Goal: Transaction & Acquisition: Purchase product/service

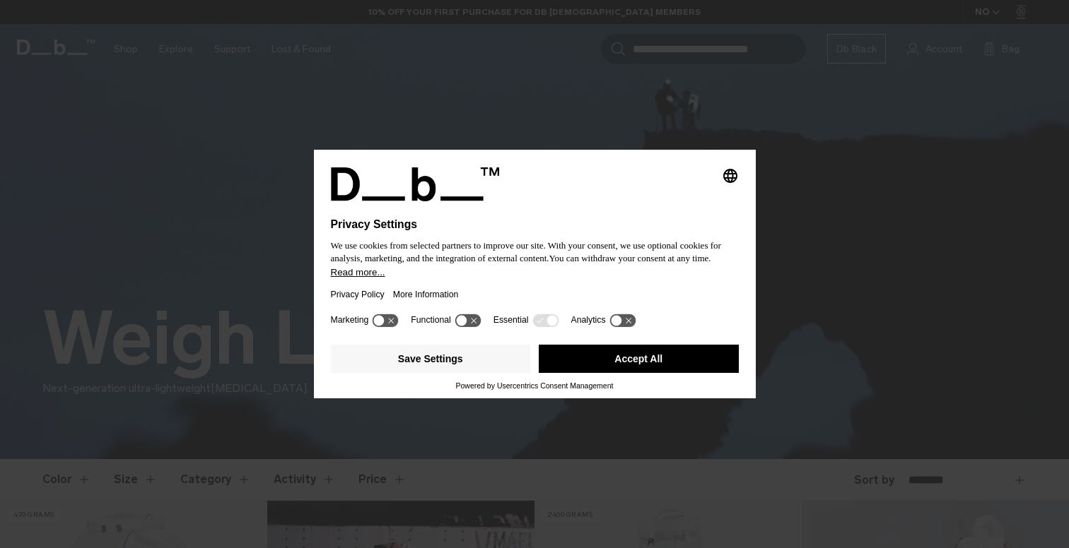
click at [639, 360] on button "Accept All" at bounding box center [639, 359] width 200 height 28
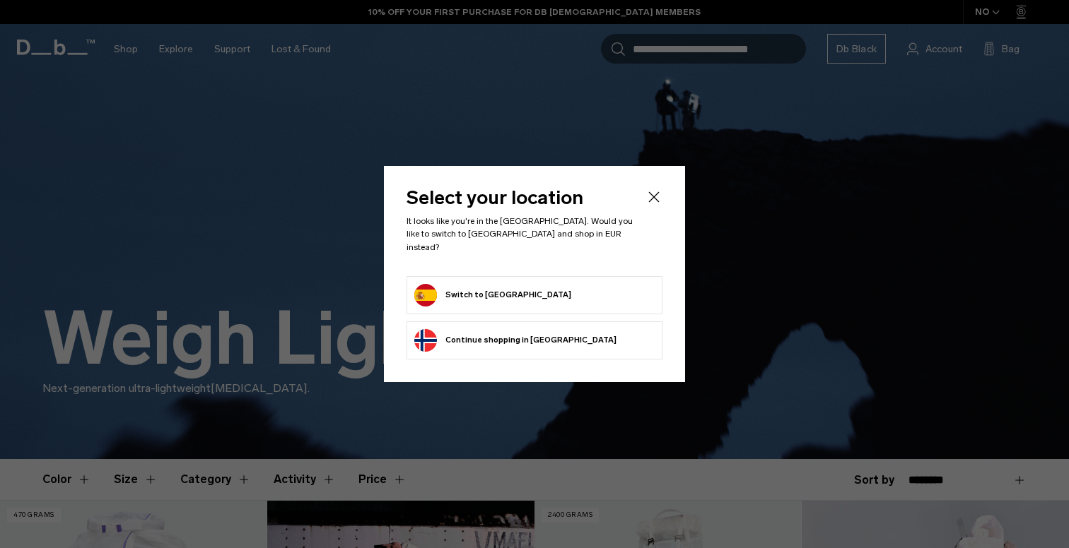
click at [655, 203] on icon "Close" at bounding box center [654, 197] width 11 height 11
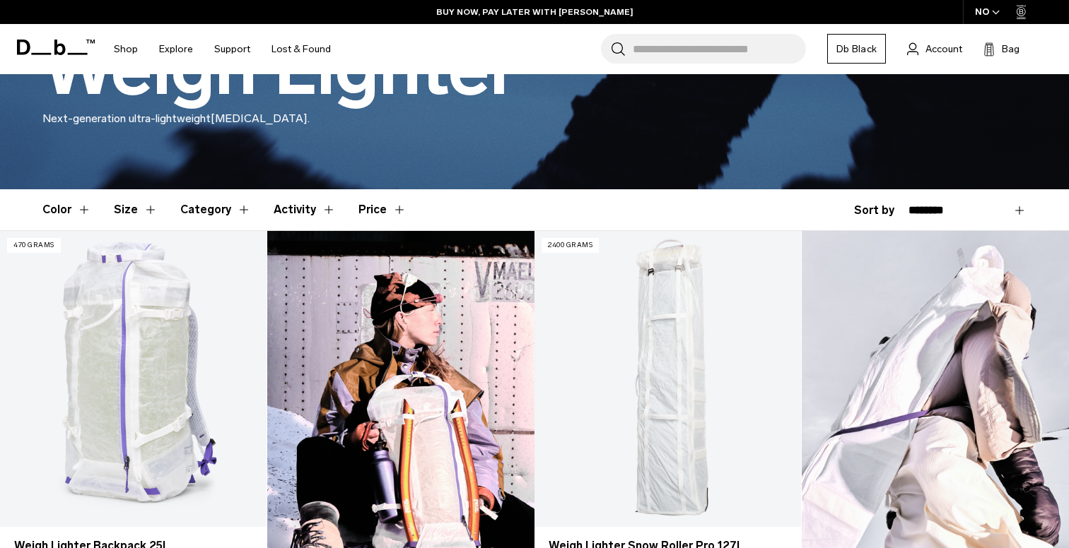
scroll to position [272, 0]
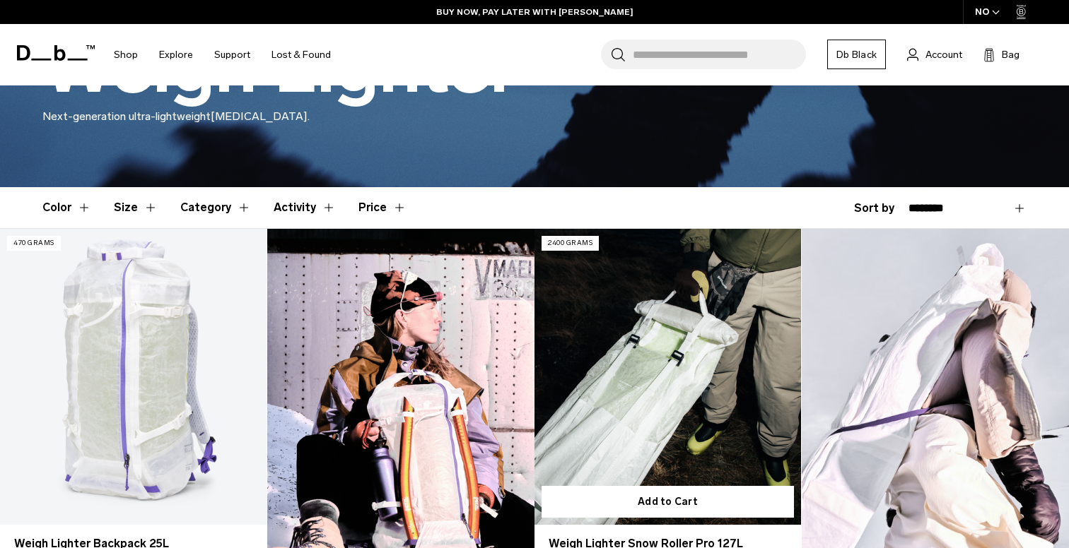
click at [671, 329] on link "Weigh Lighter Snow Roller Pro 127L" at bounding box center [667, 377] width 266 height 296
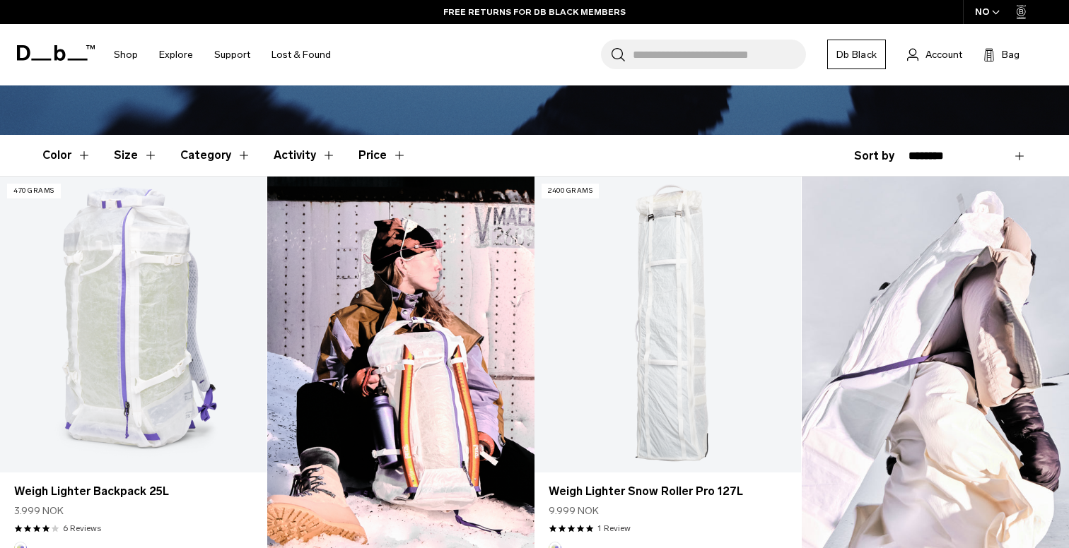
scroll to position [334, 0]
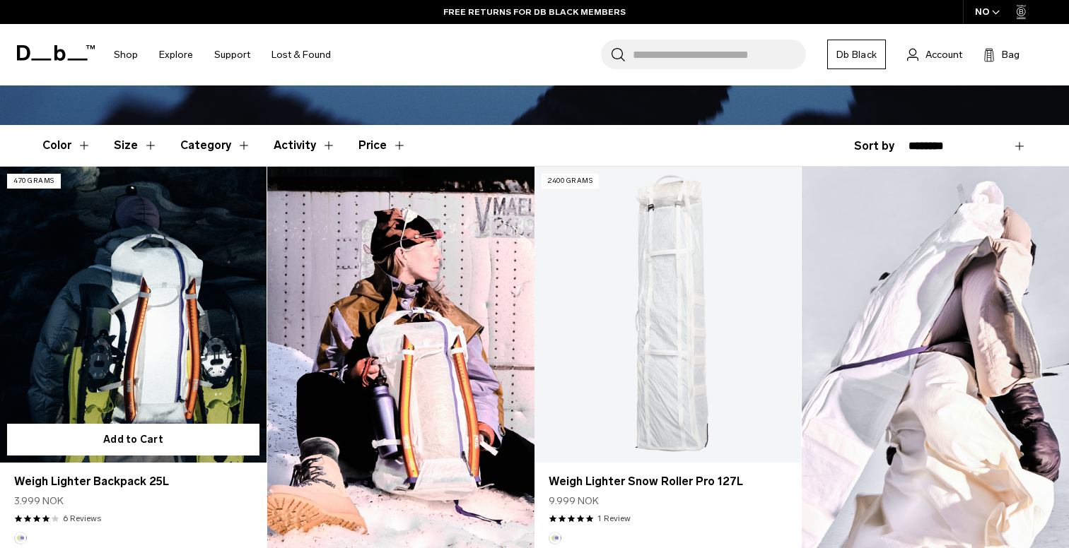
click at [140, 312] on link "Weigh Lighter Backpack 25L" at bounding box center [133, 315] width 266 height 296
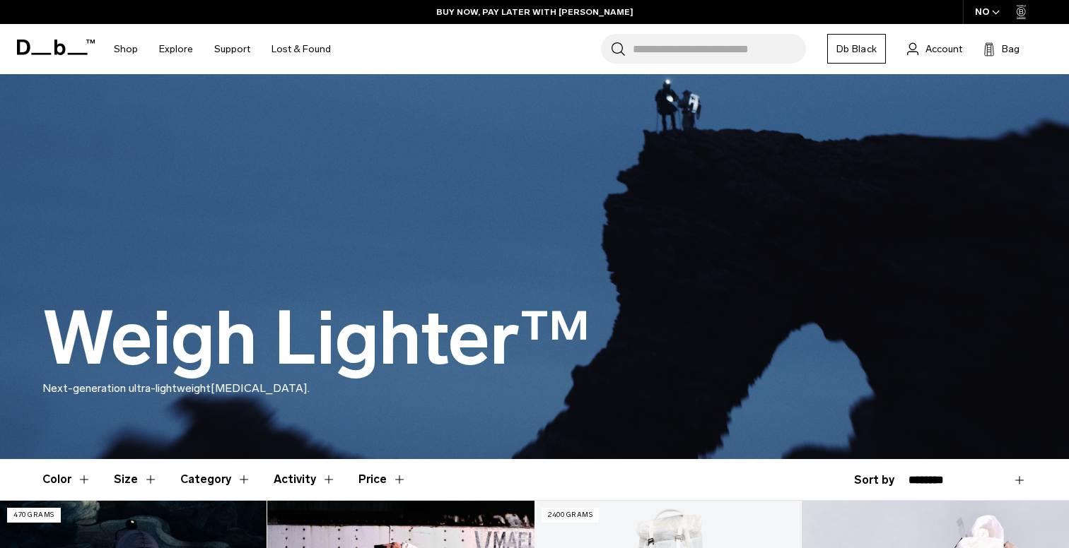
scroll to position [0, 0]
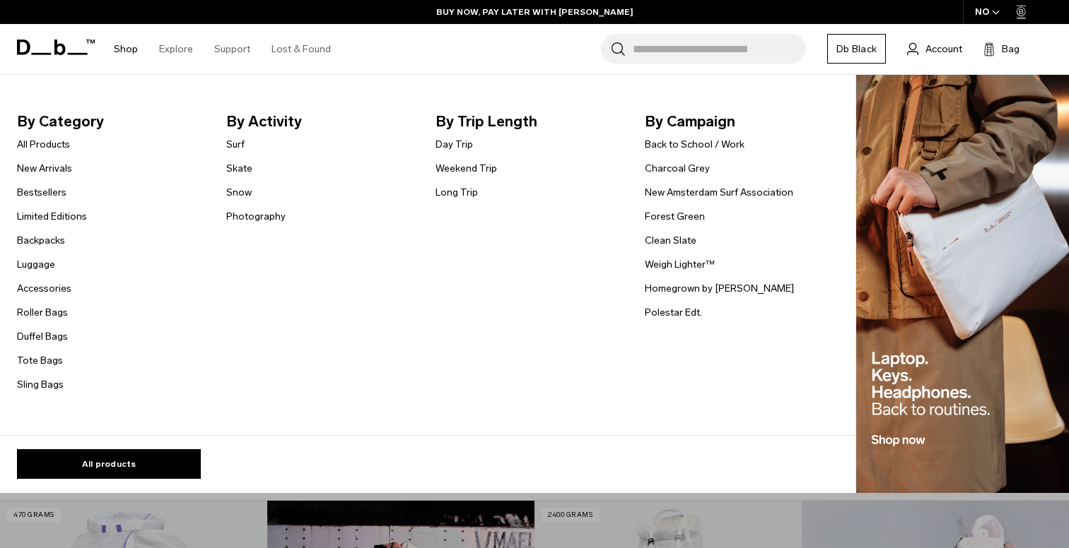
click at [122, 44] on link "Shop" at bounding box center [126, 49] width 24 height 50
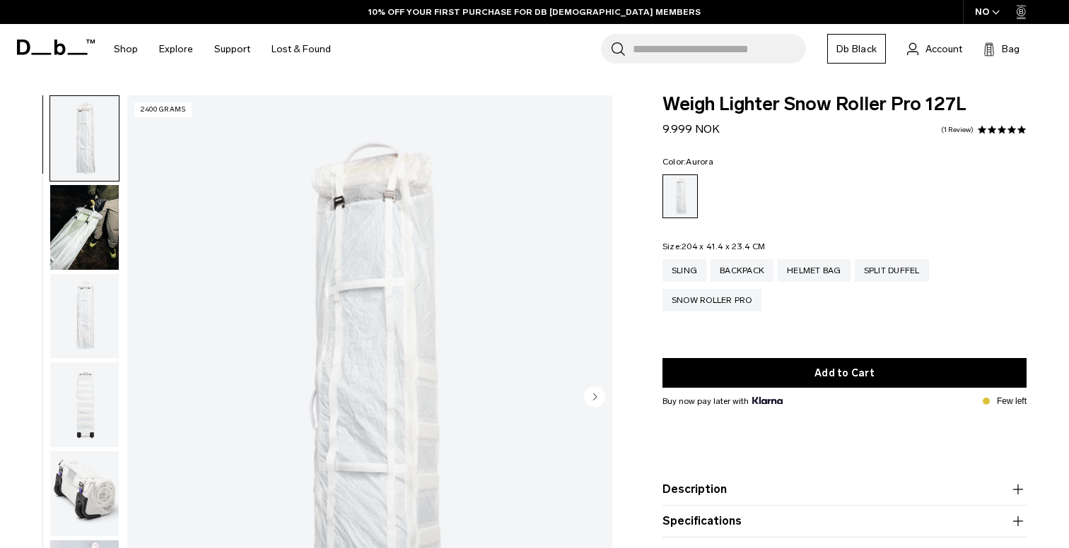
click at [88, 226] on img "button" at bounding box center [84, 227] width 69 height 85
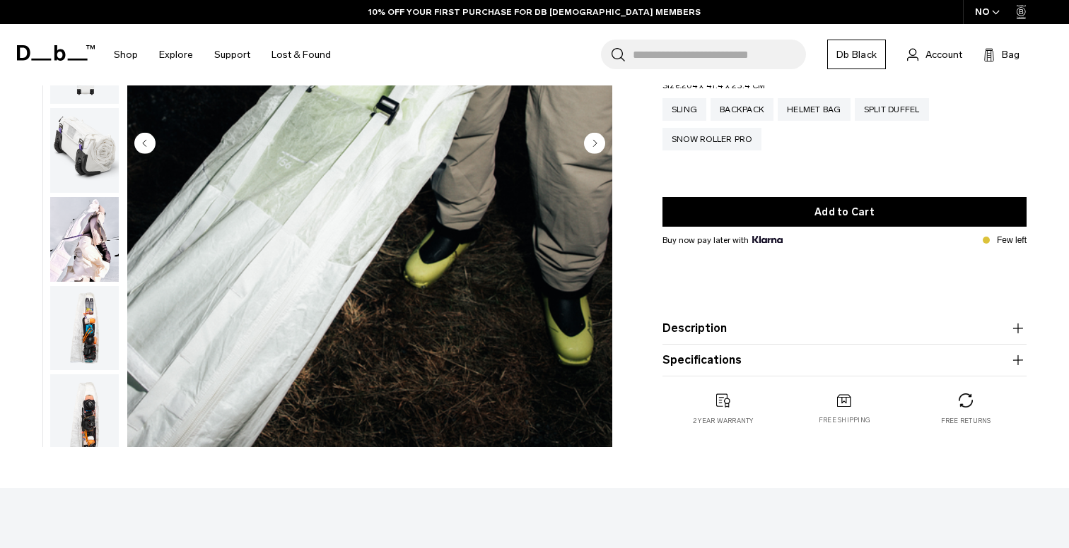
scroll to position [192, 0]
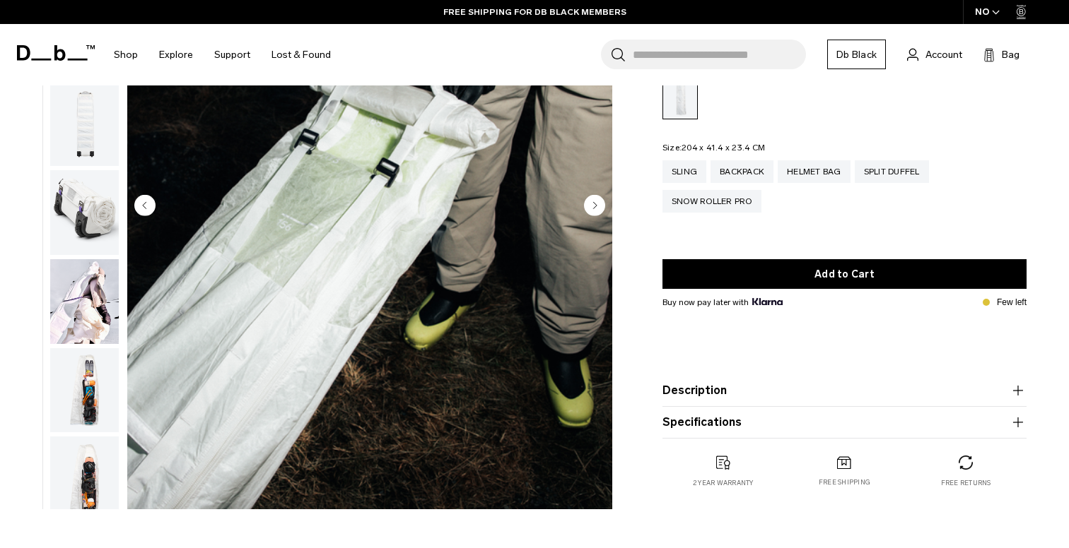
click at [77, 301] on img "button" at bounding box center [84, 301] width 69 height 85
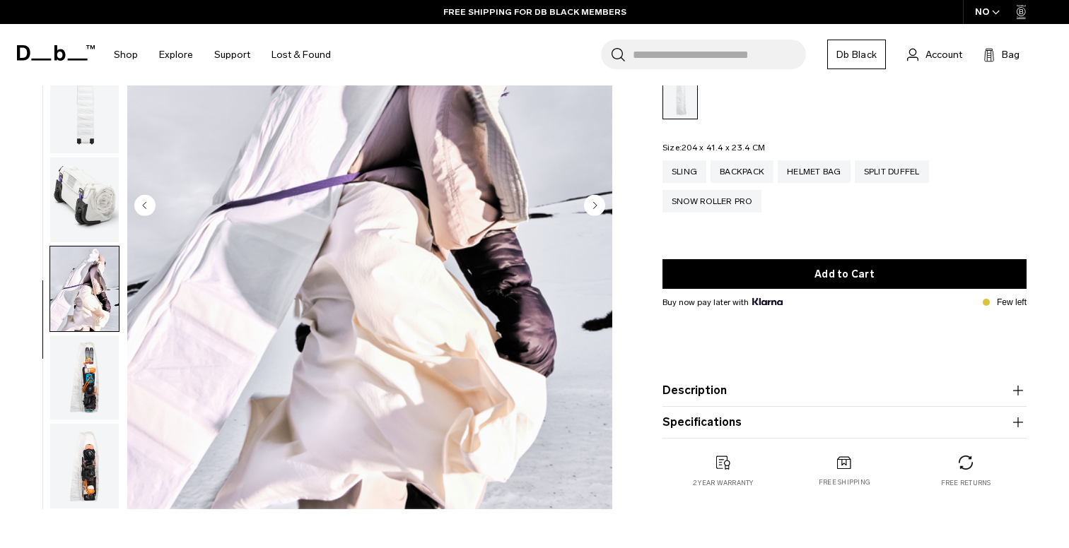
click at [82, 371] on img "button" at bounding box center [84, 378] width 69 height 85
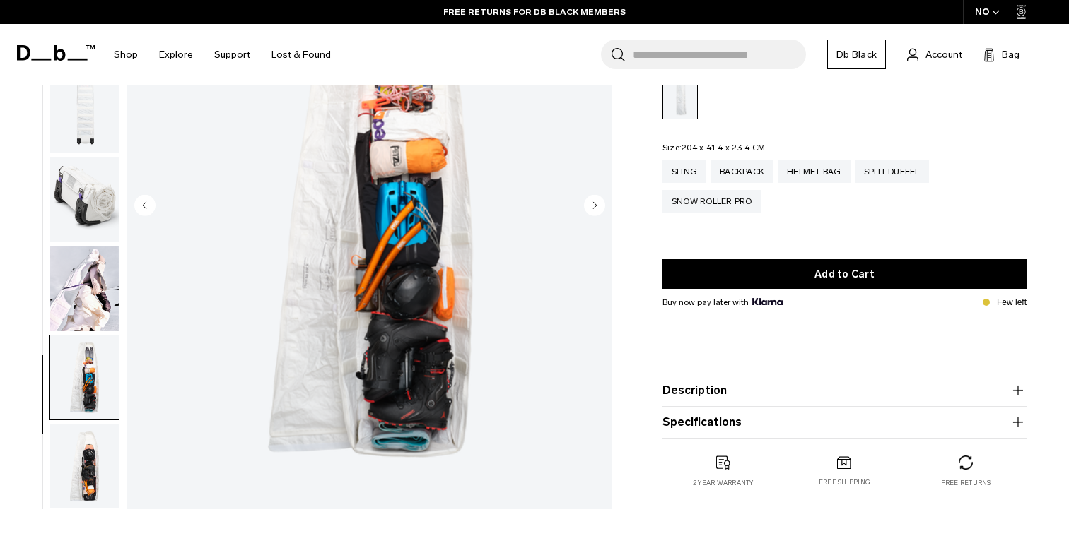
click at [89, 480] on img "button" at bounding box center [84, 466] width 69 height 85
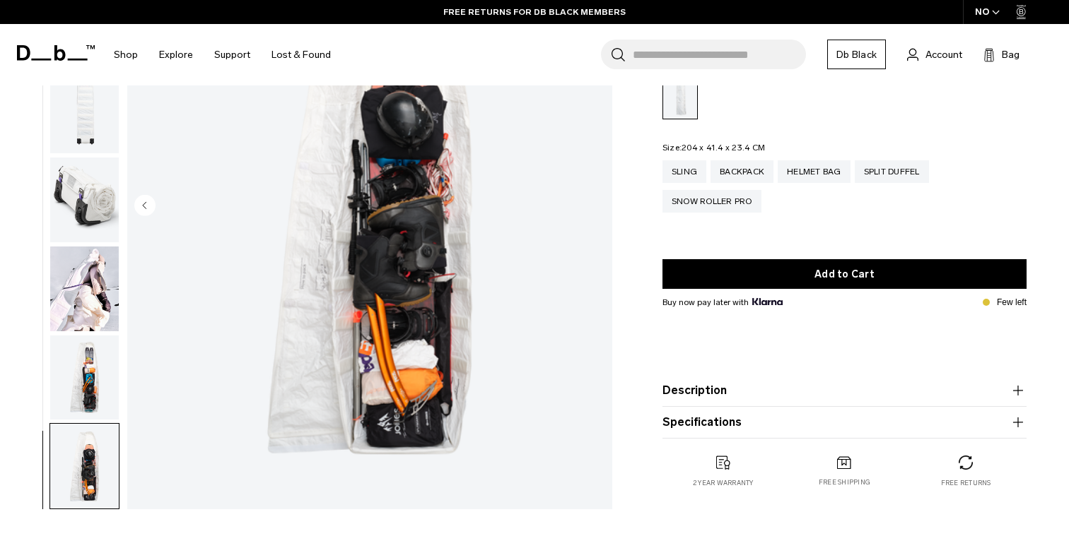
click at [108, 331] on ul at bounding box center [84, 207] width 70 height 606
click at [104, 212] on img "button" at bounding box center [84, 200] width 69 height 85
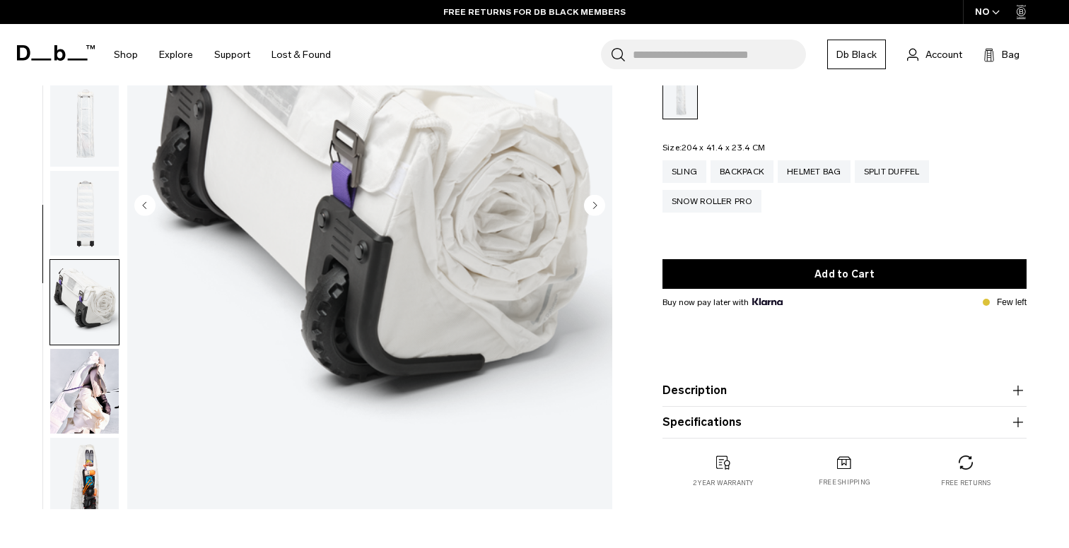
scroll to position [0, 0]
click at [101, 135] on img "button" at bounding box center [84, 125] width 69 height 85
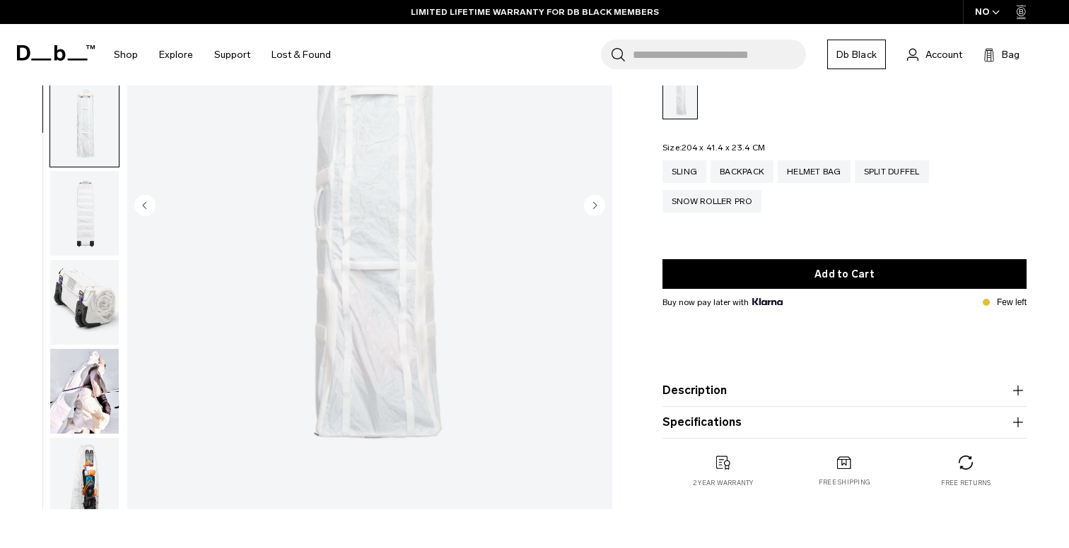
click at [90, 205] on img "button" at bounding box center [84, 213] width 69 height 85
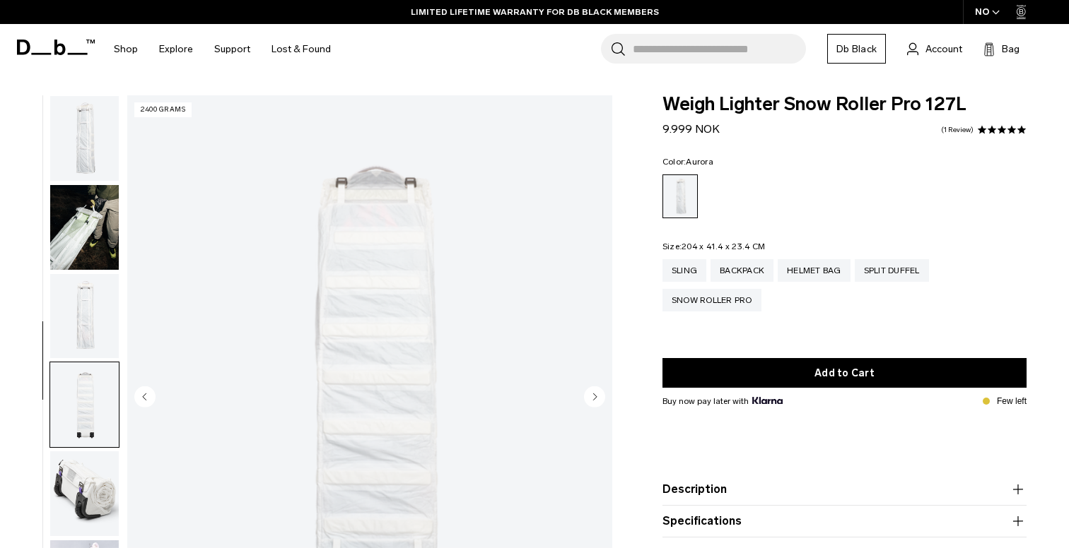
click at [95, 215] on img "button" at bounding box center [84, 227] width 69 height 85
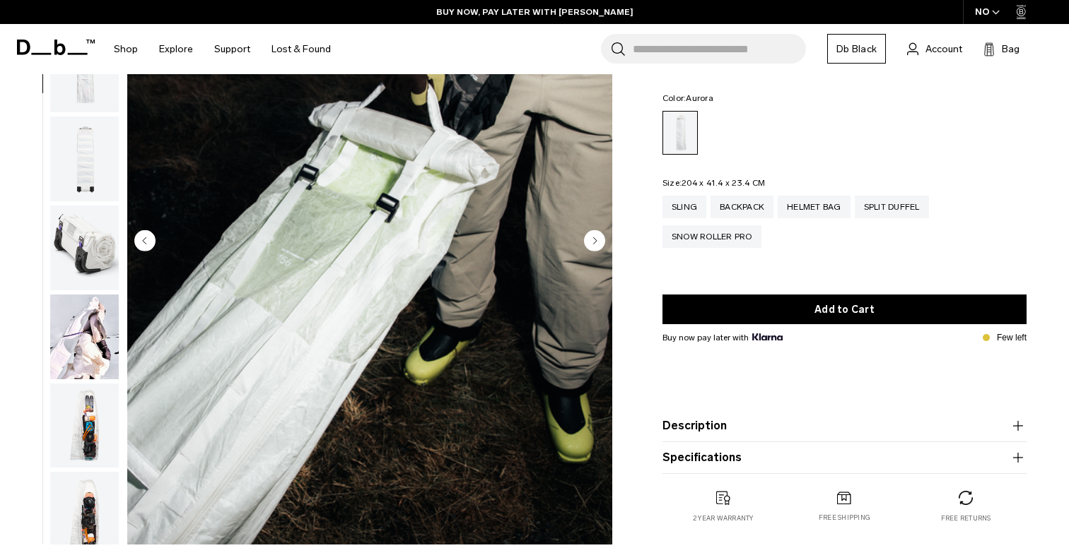
scroll to position [164, 0]
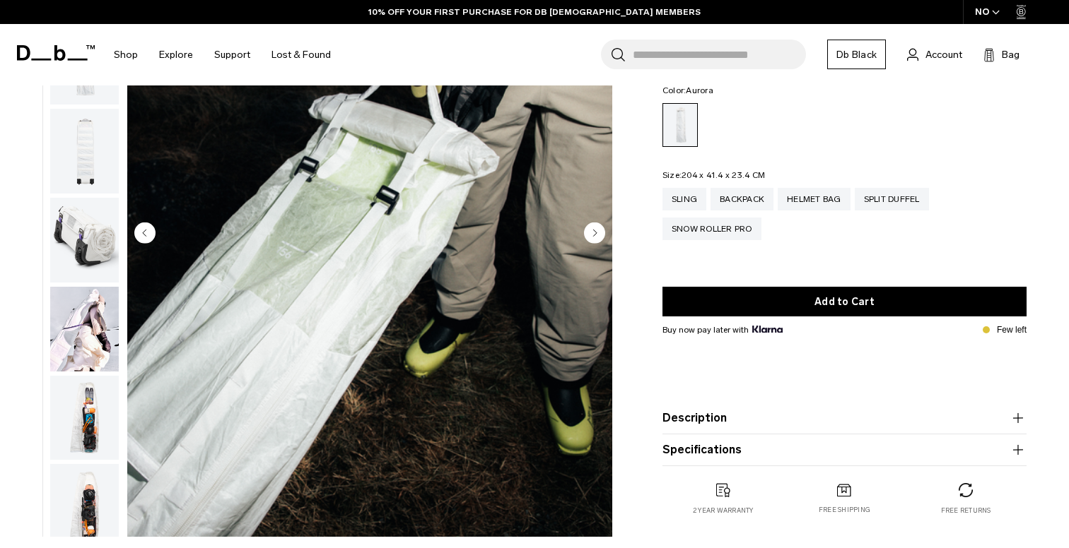
click at [989, 12] on div "NO" at bounding box center [987, 12] width 49 height 24
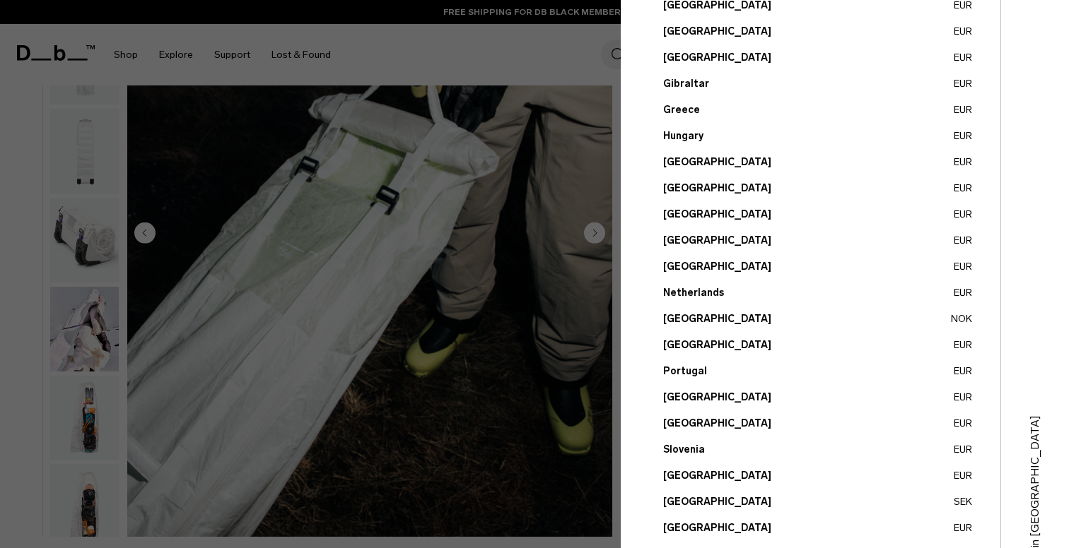
scroll to position [421, 0]
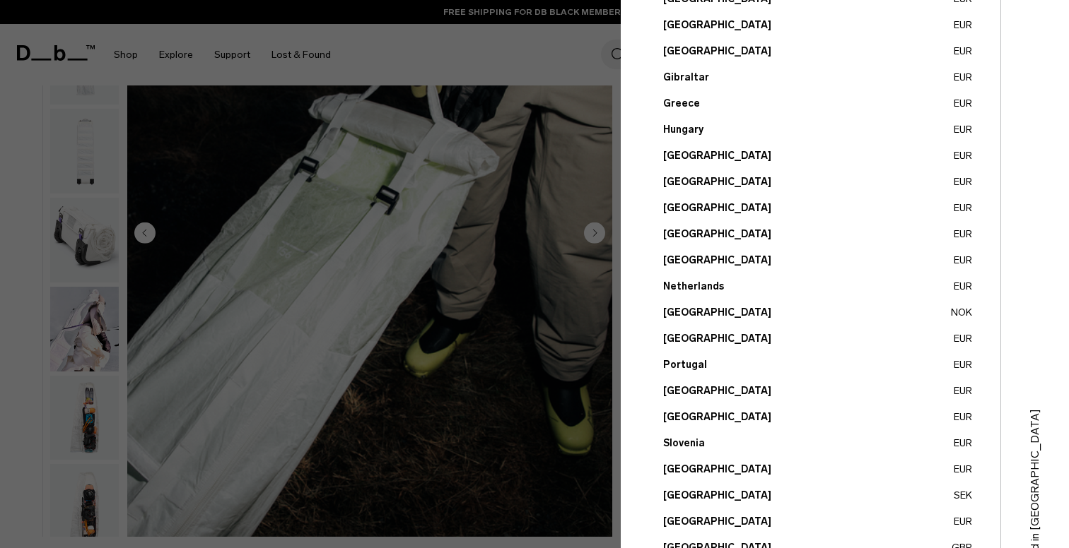
click at [669, 471] on button "Spain EUR" at bounding box center [817, 469] width 309 height 15
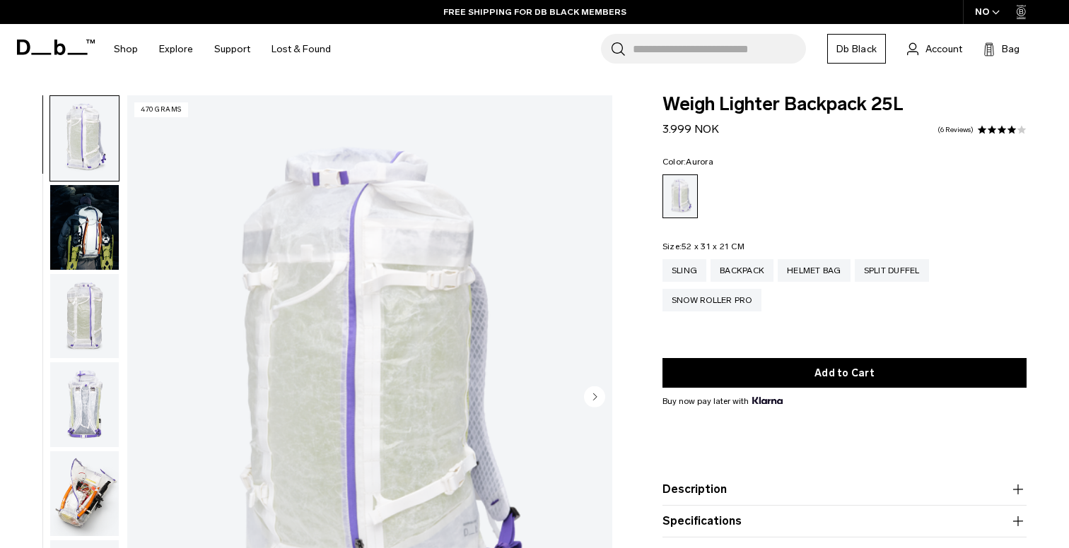
click at [985, 11] on div "NO" at bounding box center [987, 12] width 49 height 24
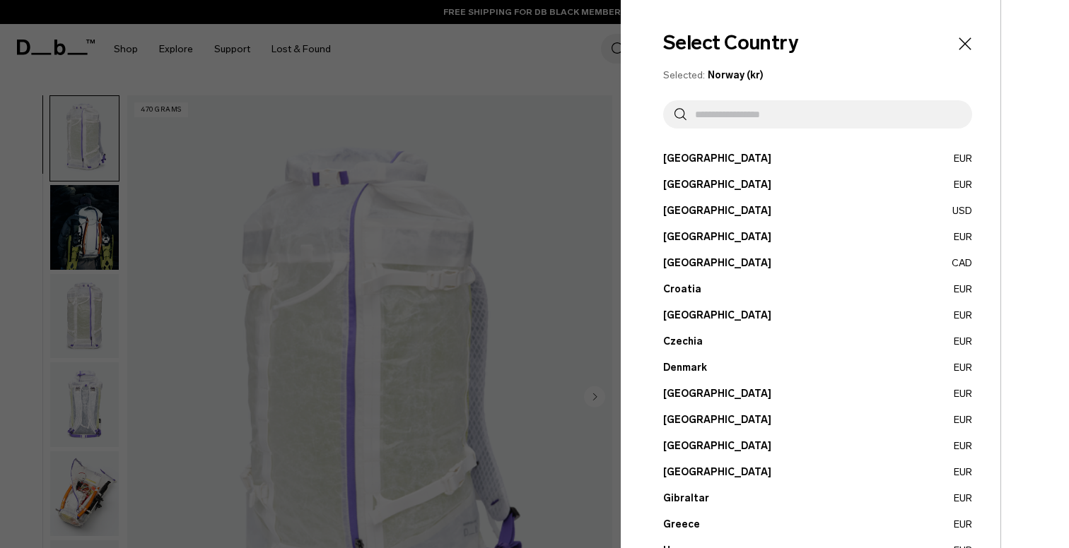
click at [766, 122] on input "text" at bounding box center [823, 114] width 274 height 28
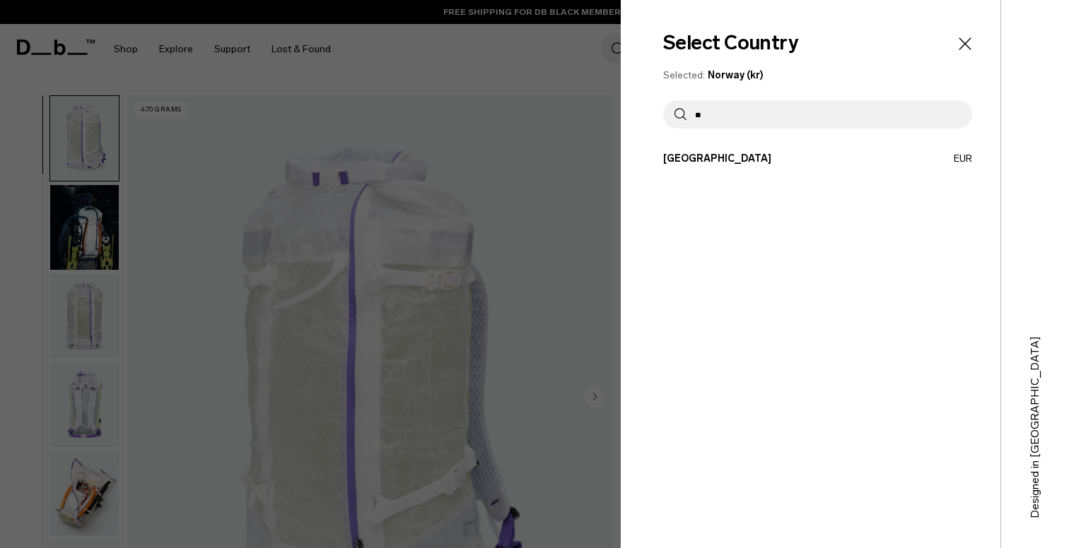
type input "**"
click at [737, 168] on div "Select Country Selected: Norway (kr) ** Austria EUR Belgium EUR Brazil USD" at bounding box center [811, 274] width 380 height 548
click at [681, 158] on button "Spain EUR" at bounding box center [817, 158] width 309 height 15
click at [671, 160] on button "Spain EUR" at bounding box center [817, 158] width 309 height 15
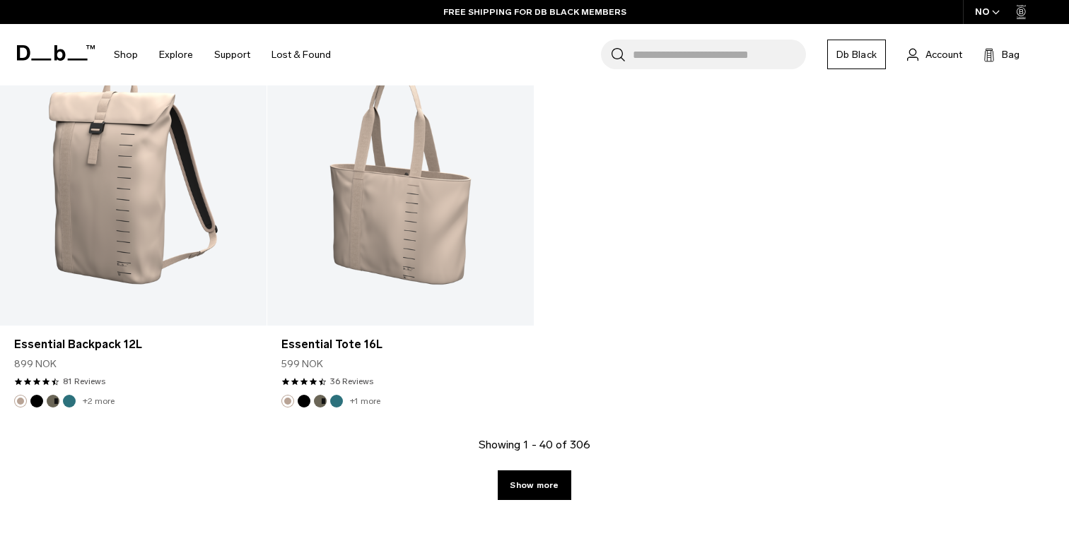
scroll to position [4810, 0]
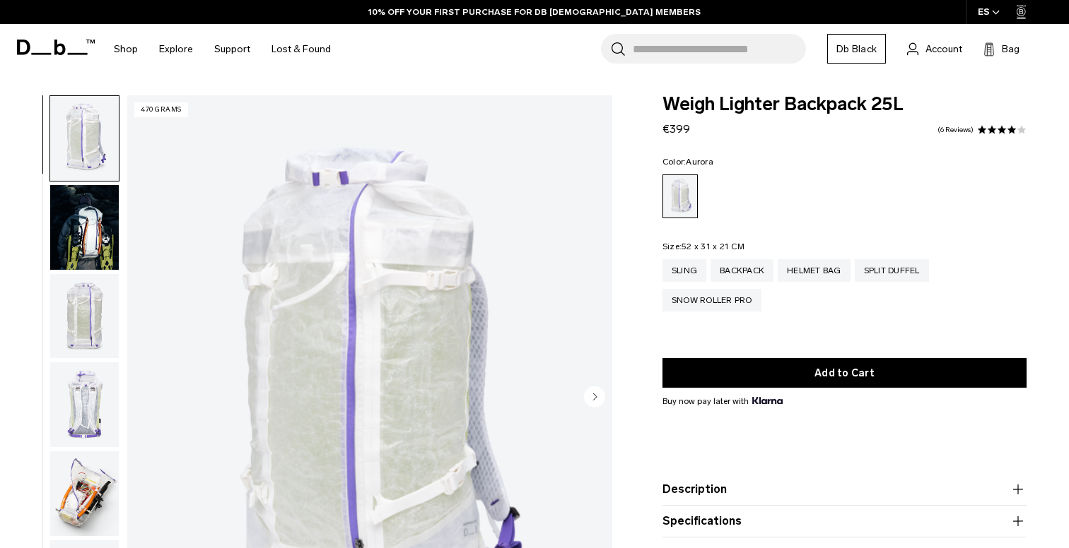
click at [102, 232] on img "button" at bounding box center [84, 227] width 69 height 85
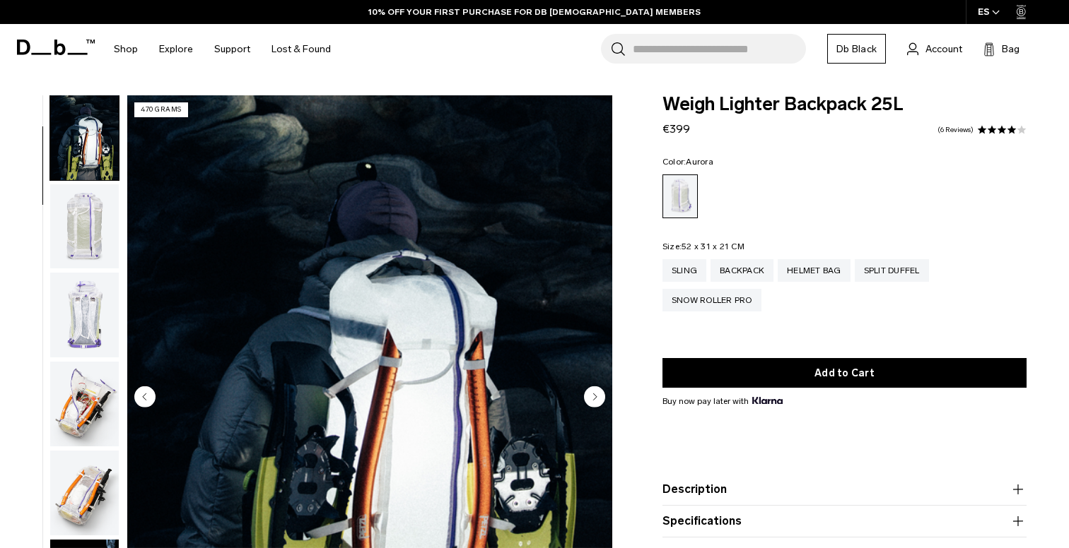
click at [91, 255] on img "button" at bounding box center [84, 226] width 69 height 85
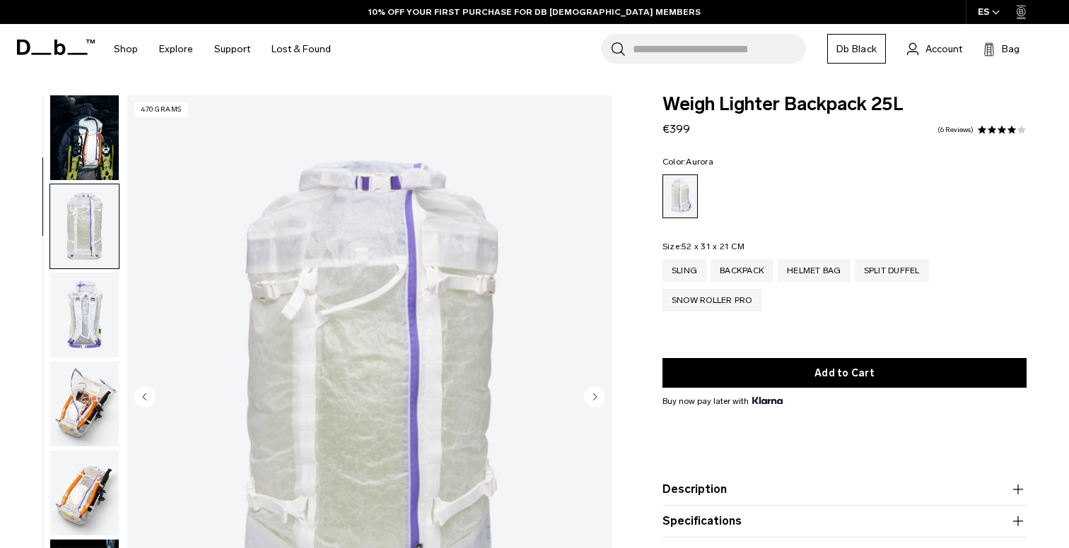
scroll to position [179, 0]
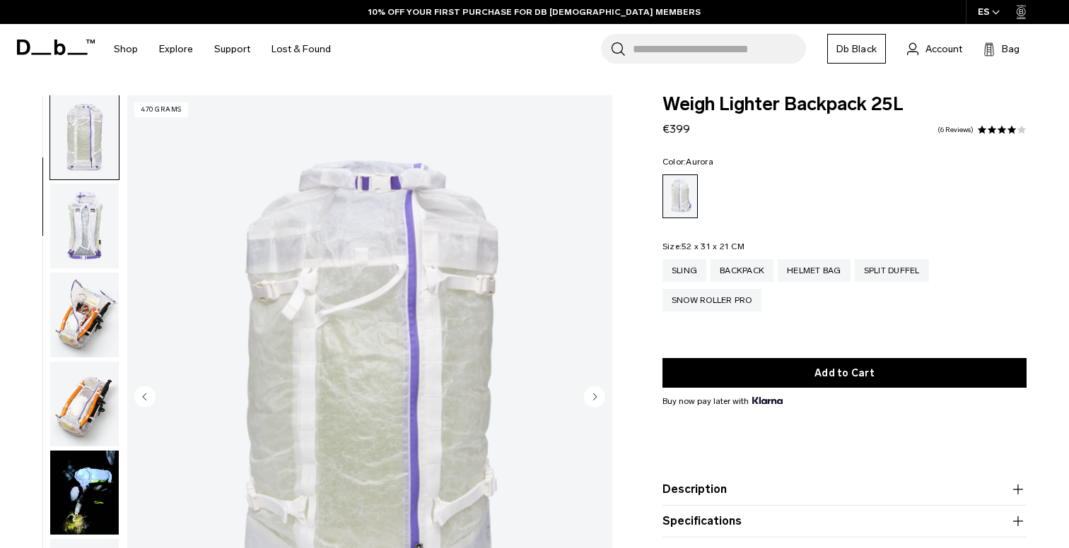
click at [101, 304] on img "button" at bounding box center [84, 315] width 69 height 85
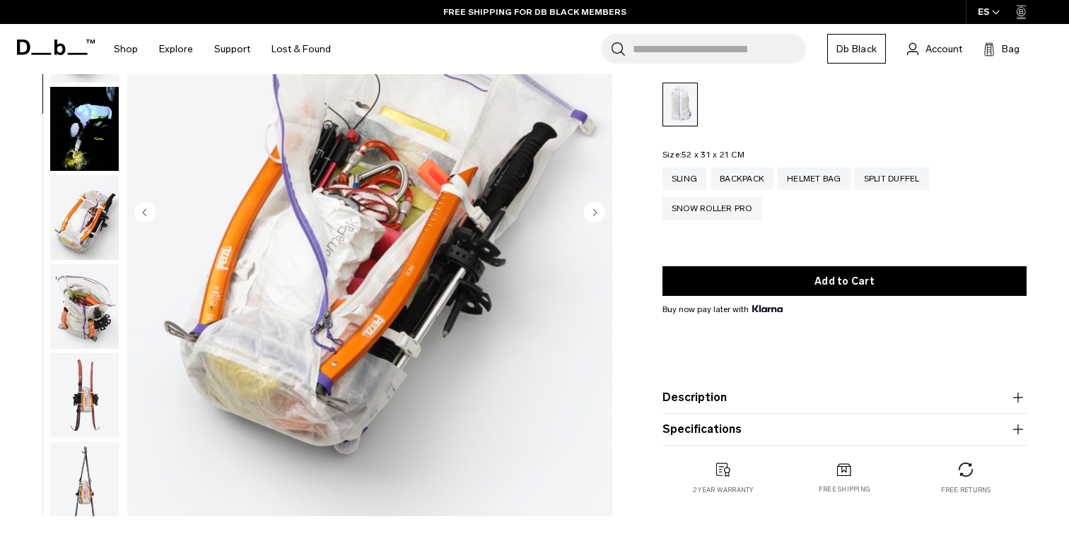
scroll to position [189, 0]
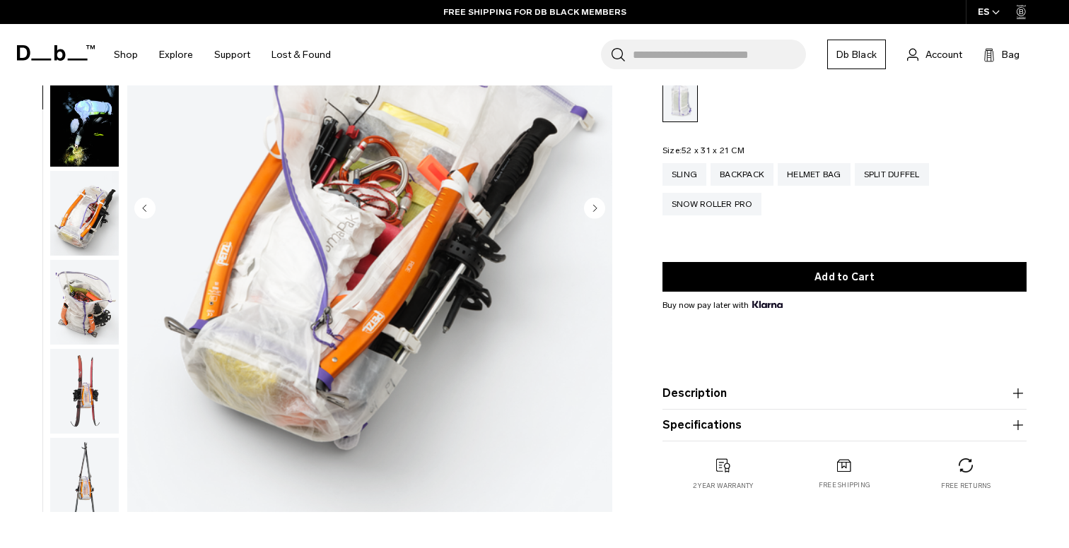
click at [91, 298] on img "button" at bounding box center [84, 302] width 69 height 85
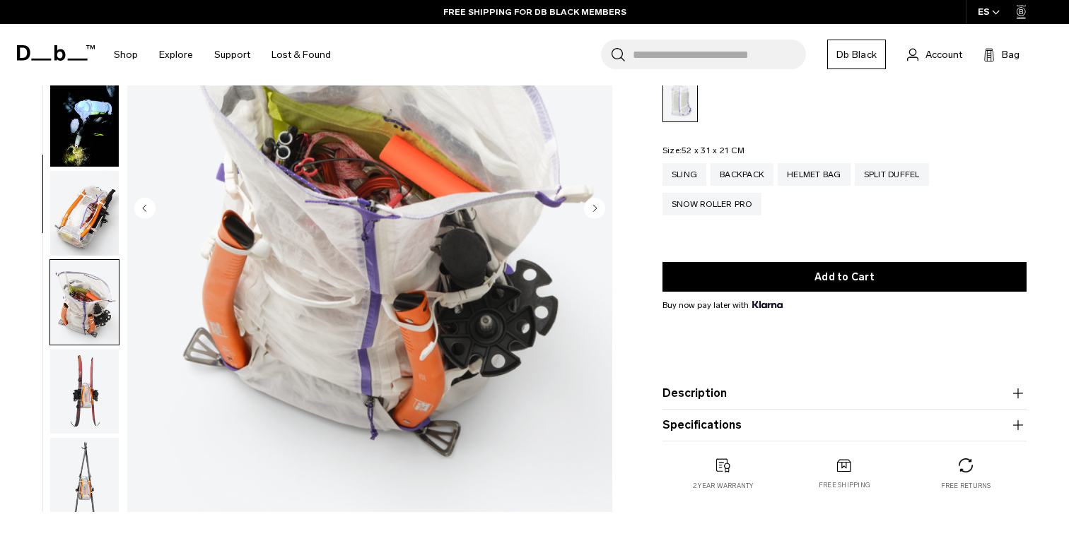
scroll to position [717, 0]
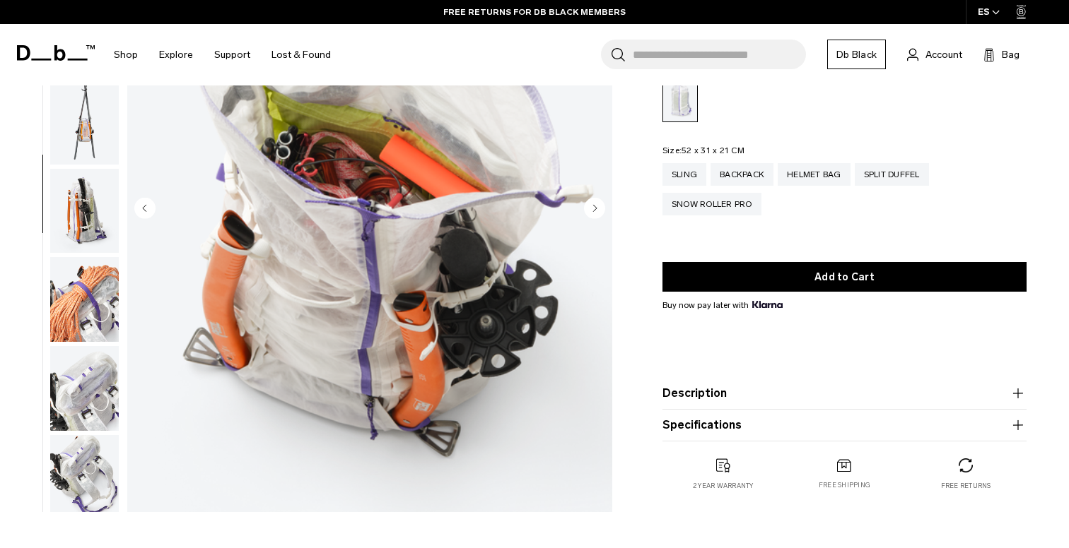
click at [78, 264] on ul at bounding box center [84, 210] width 70 height 606
click at [90, 298] on img "button" at bounding box center [84, 299] width 69 height 85
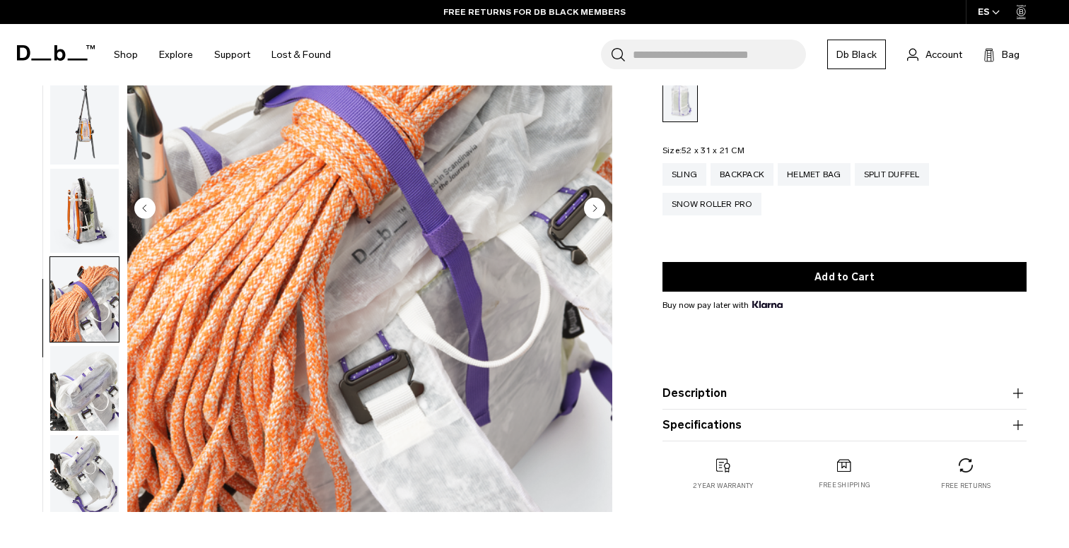
scroll to position [1004, 0]
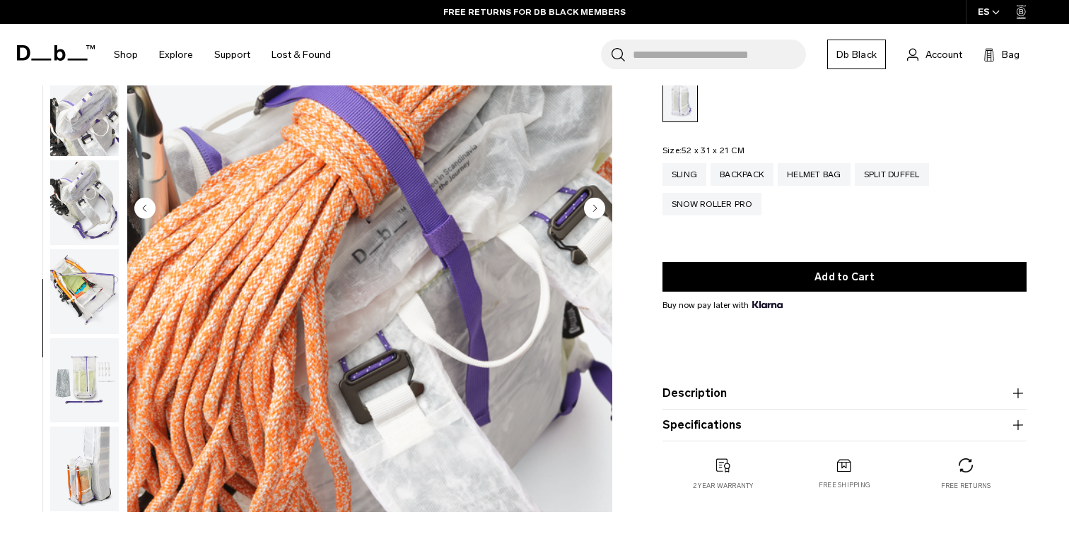
click at [95, 347] on img "button" at bounding box center [84, 381] width 69 height 85
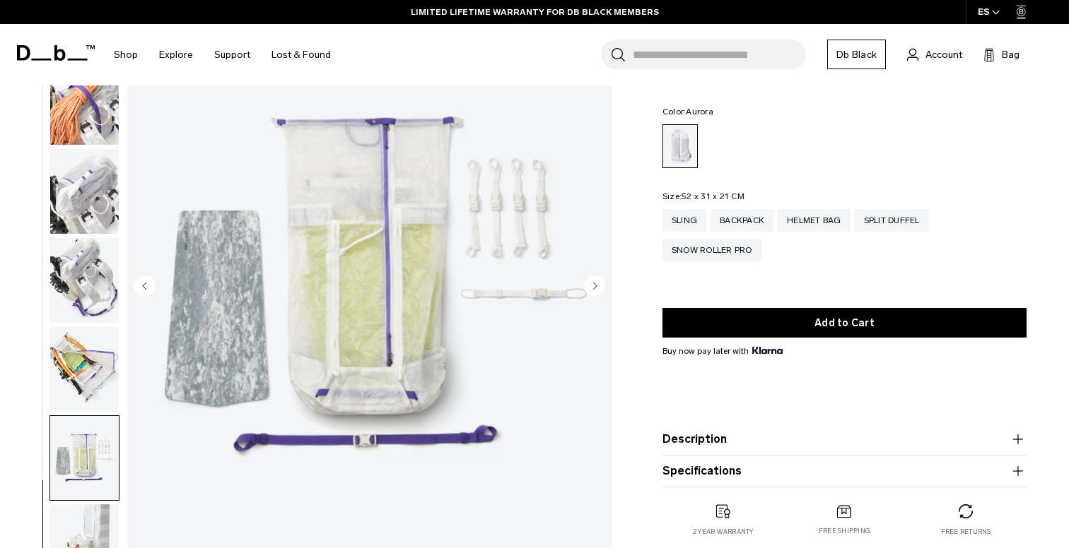
scroll to position [111, 0]
click at [93, 516] on img "button" at bounding box center [84, 547] width 69 height 85
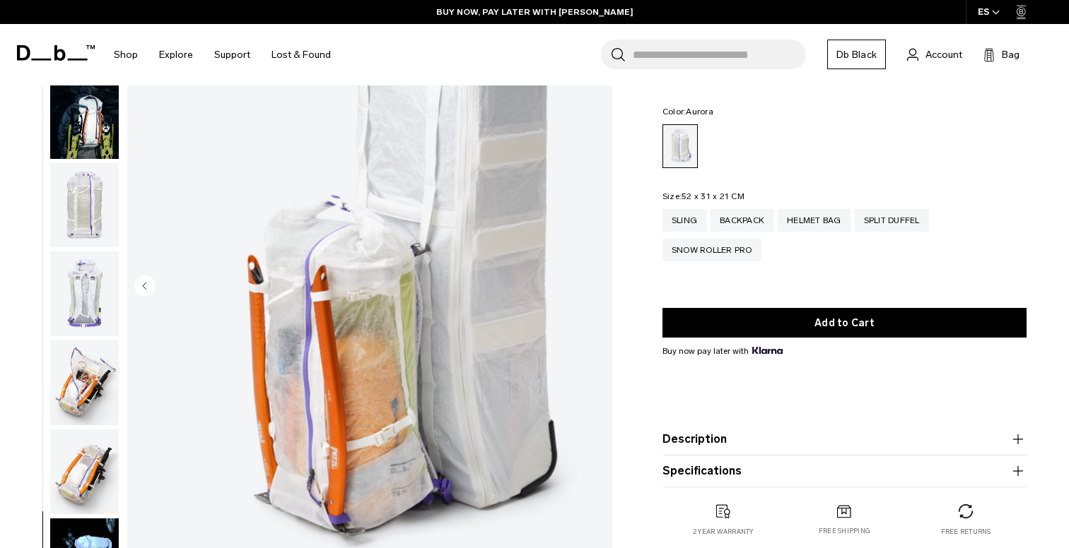
scroll to position [0, 0]
click at [107, 286] on img "button" at bounding box center [84, 294] width 69 height 85
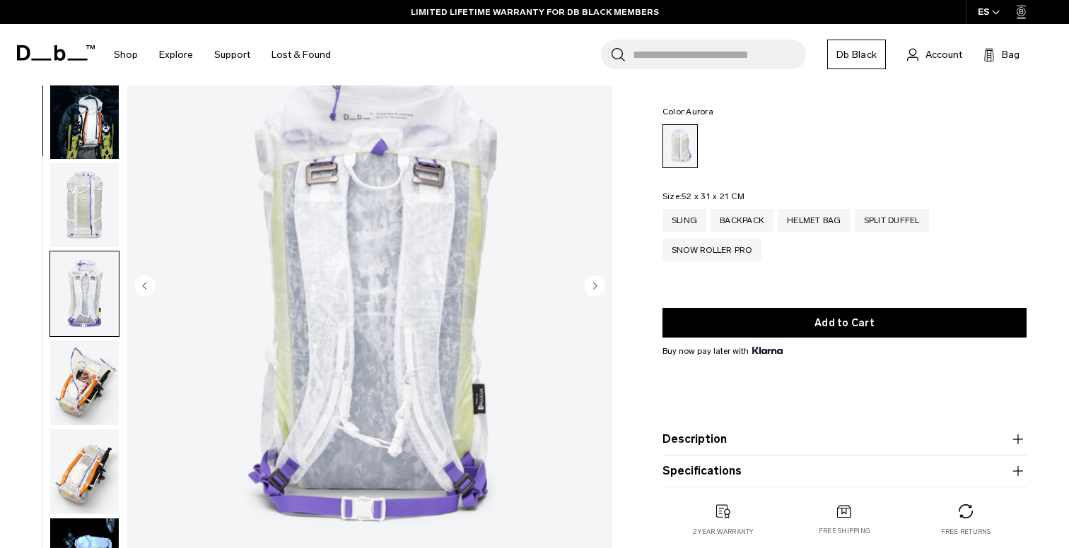
scroll to position [-1, 0]
click at [104, 124] on img "button" at bounding box center [84, 116] width 69 height 85
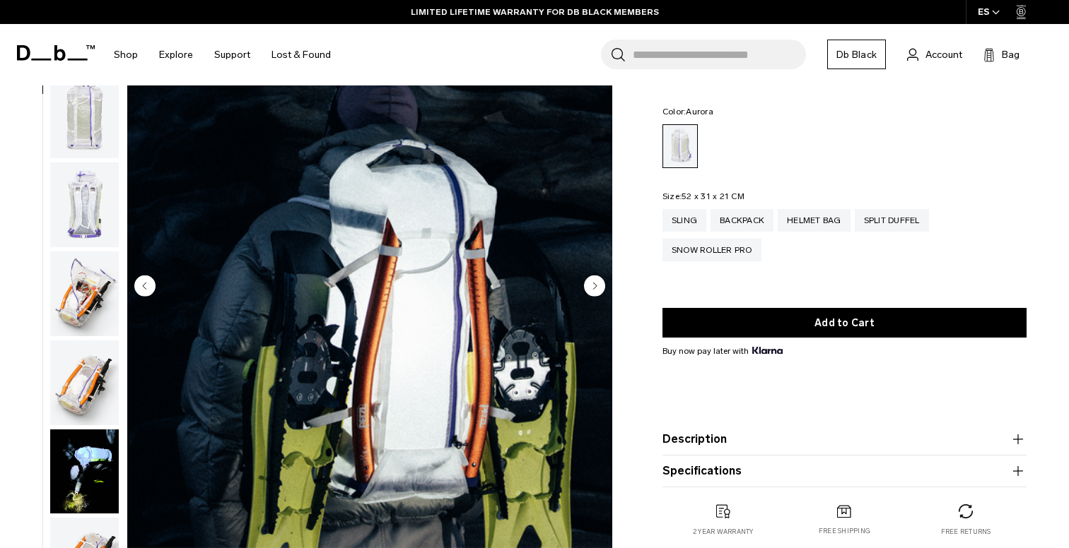
scroll to position [90, 0]
